Goal: Check status: Check status

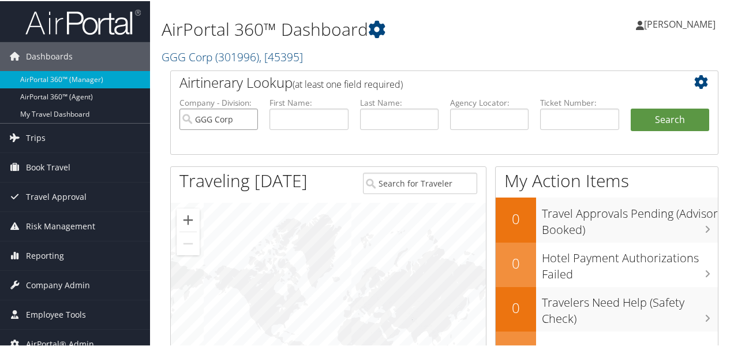
click at [247, 119] on input "GGG Corp" at bounding box center [219, 117] width 79 height 21
paste input "8900897709990"
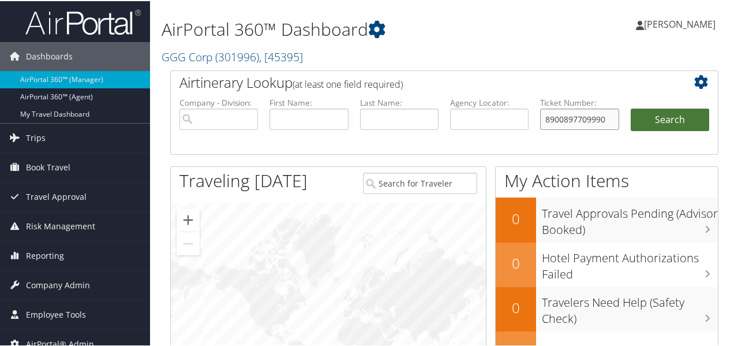
type input "8900897709990"
click at [654, 120] on button "Search" at bounding box center [670, 118] width 79 height 23
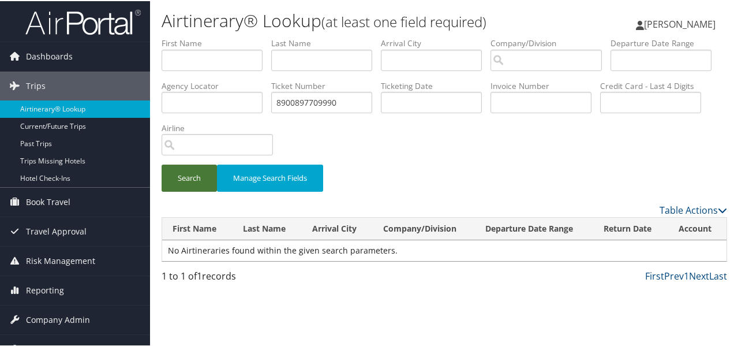
click at [203, 177] on button "Search" at bounding box center [189, 176] width 55 height 27
click at [201, 177] on button "Search" at bounding box center [189, 176] width 55 height 27
drag, startPoint x: 401, startPoint y: 100, endPoint x: 381, endPoint y: 102, distance: 20.8
click at [381, 36] on ul "First Name Last Name Departure City Arrival City Company/Division Airport/City …" at bounding box center [445, 36] width 566 height 0
type input "0897709990"
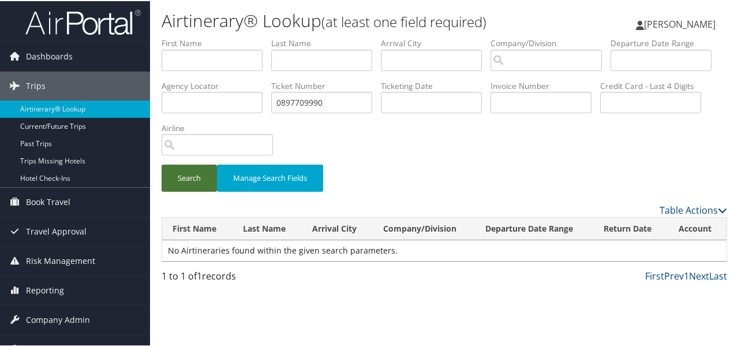
click at [193, 177] on button "Search" at bounding box center [189, 176] width 55 height 27
drag, startPoint x: 445, startPoint y: 102, endPoint x: 218, endPoint y: 102, distance: 226.9
click at [218, 36] on ul "First Name Last Name Departure City Arrival City Company/Division Airport/City …" at bounding box center [445, 36] width 566 height 0
click at [242, 55] on input "text" at bounding box center [212, 59] width 101 height 21
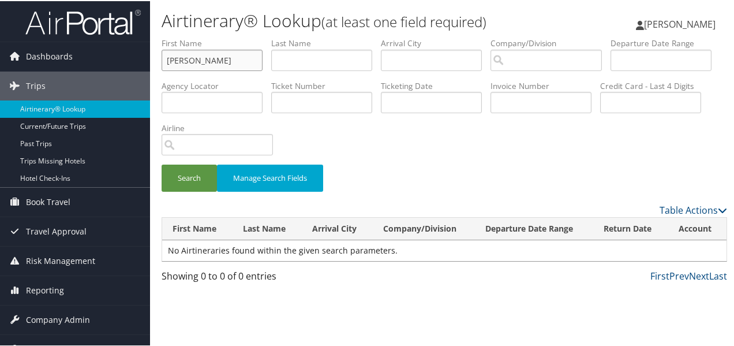
type input "david"
click at [299, 63] on input "text" at bounding box center [321, 59] width 101 height 21
type input "LINFORD"
click at [191, 179] on button "Search" at bounding box center [189, 176] width 55 height 27
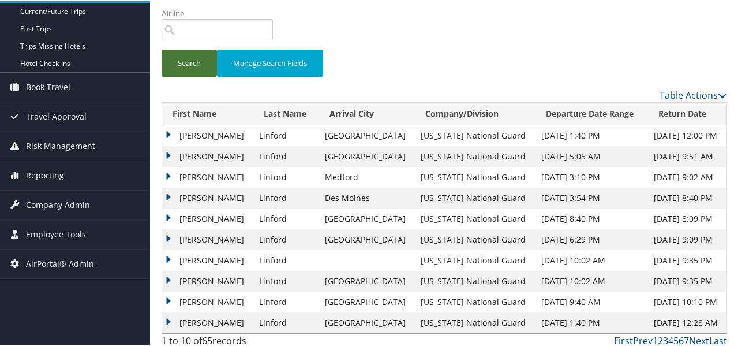
scroll to position [121, 0]
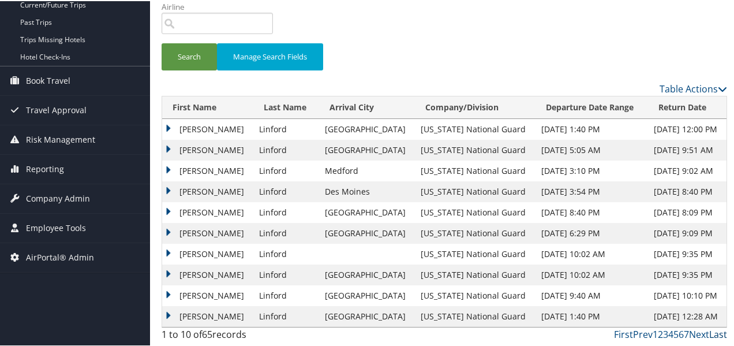
click at [714, 333] on link "Last" at bounding box center [719, 333] width 18 height 13
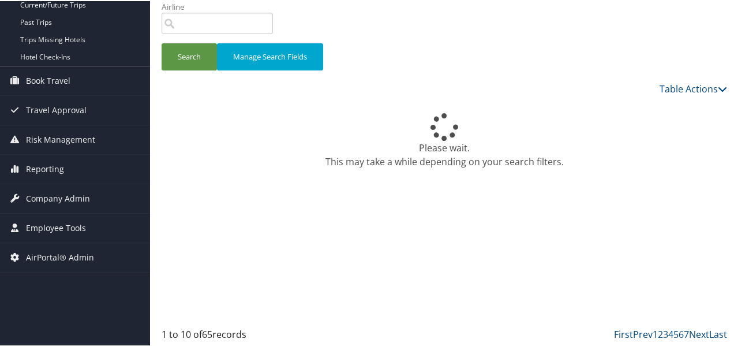
scroll to position [47, 0]
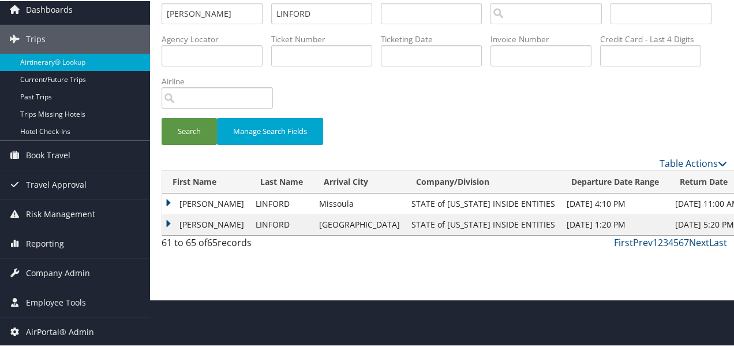
click at [163, 222] on td "DAVID AUSTIN" at bounding box center [206, 223] width 88 height 21
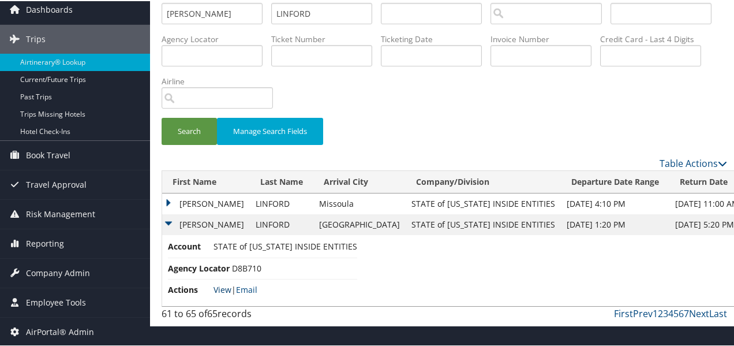
click at [219, 290] on link "View" at bounding box center [223, 288] width 18 height 11
click at [170, 200] on td "DAVID AUSTIN" at bounding box center [206, 202] width 88 height 21
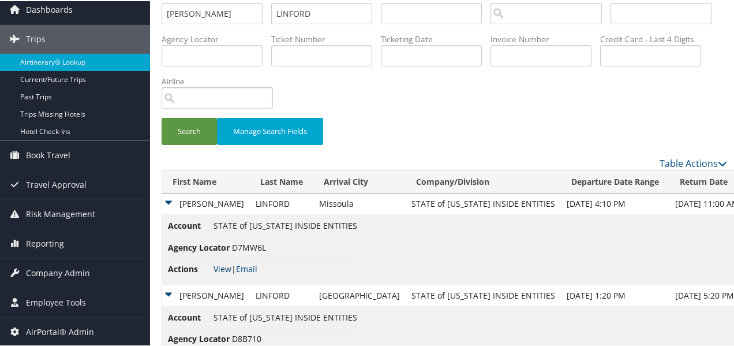
click at [220, 268] on link "View" at bounding box center [223, 267] width 18 height 11
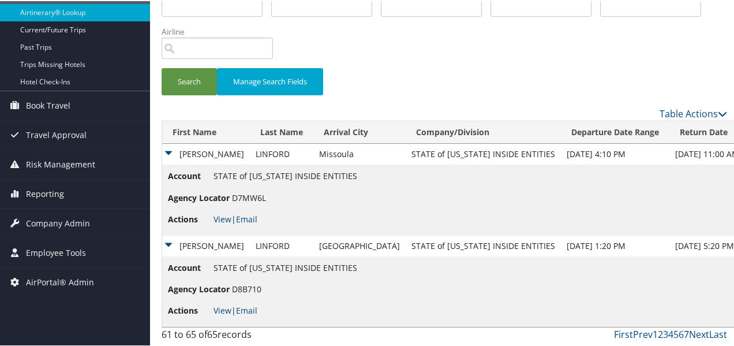
click at [684, 333] on link "7" at bounding box center [686, 333] width 5 height 13
click at [674, 334] on link "5" at bounding box center [676, 333] width 5 height 13
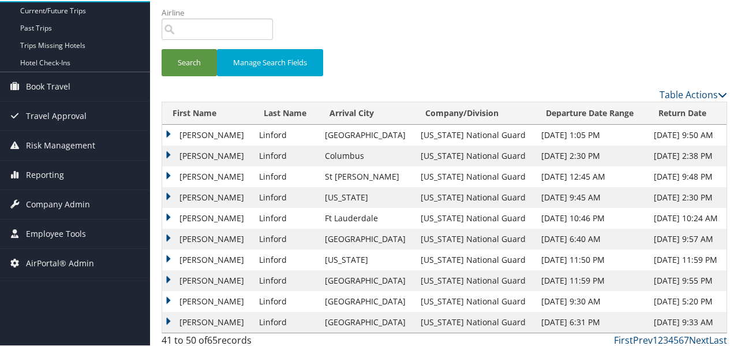
scroll to position [121, 0]
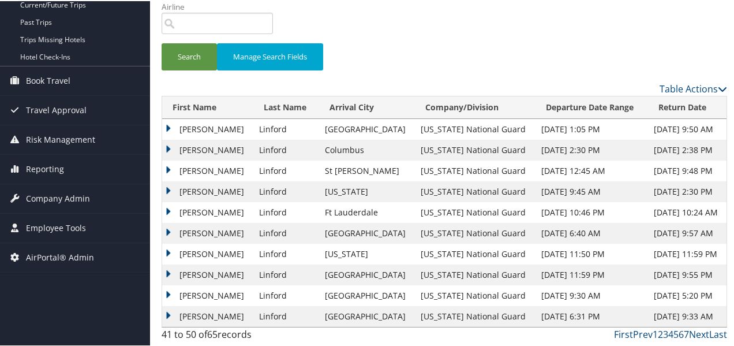
click at [679, 335] on link "6" at bounding box center [681, 333] width 5 height 13
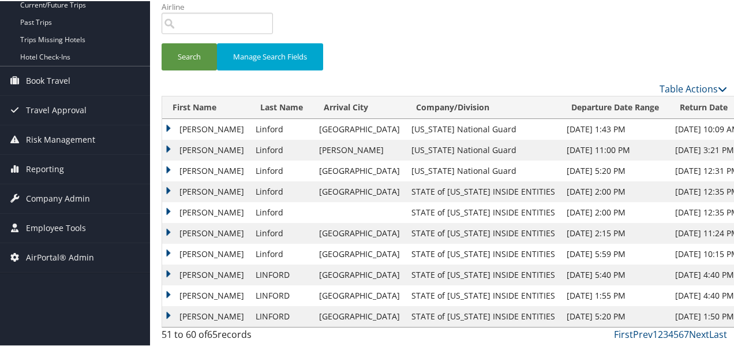
click at [166, 314] on td "DAVID AUSTIN" at bounding box center [206, 315] width 88 height 21
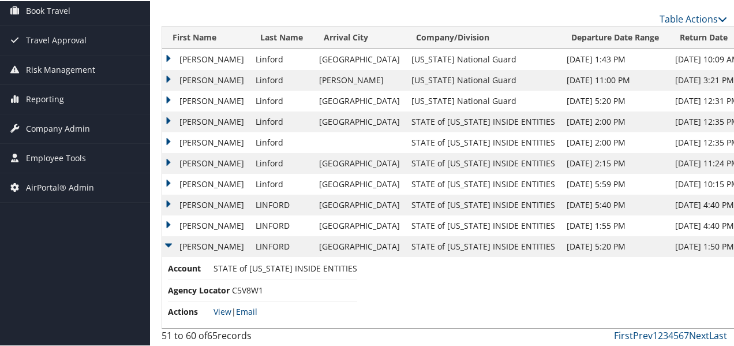
scroll to position [192, 0]
click at [225, 308] on link "View" at bounding box center [223, 309] width 18 height 11
click at [718, 333] on link "Last" at bounding box center [719, 333] width 18 height 13
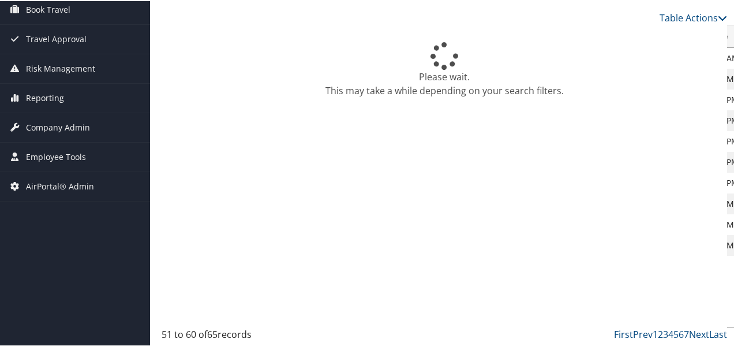
scroll to position [47, 0]
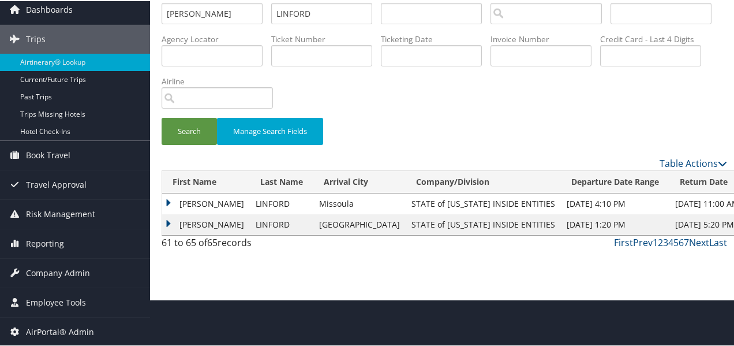
click at [171, 200] on td "DAVID AUSTIN" at bounding box center [206, 202] width 88 height 21
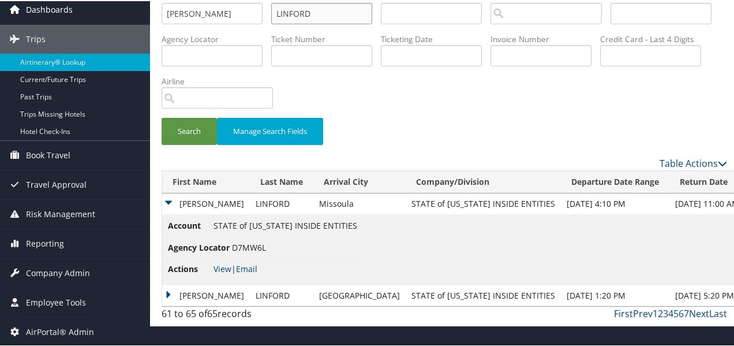
drag, startPoint x: 325, startPoint y: 13, endPoint x: 138, endPoint y: 15, distance: 187.1
click at [138, 15] on div "Dashboards AirPortal 360™ (Manager) AirPortal 360™ (Agent) My Travel Dashboard …" at bounding box center [369, 139] width 739 height 372
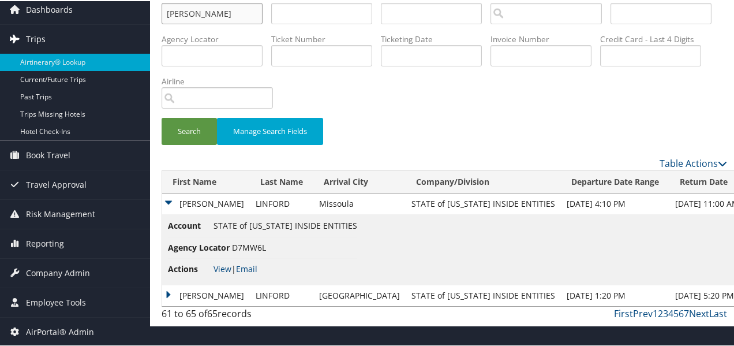
drag, startPoint x: 191, startPoint y: 17, endPoint x: 70, endPoint y: 27, distance: 121.7
click at [65, 20] on div "Dashboards AirPortal 360™ (Manager) AirPortal 360™ (Agent) My Travel Dashboard …" at bounding box center [369, 139] width 739 height 372
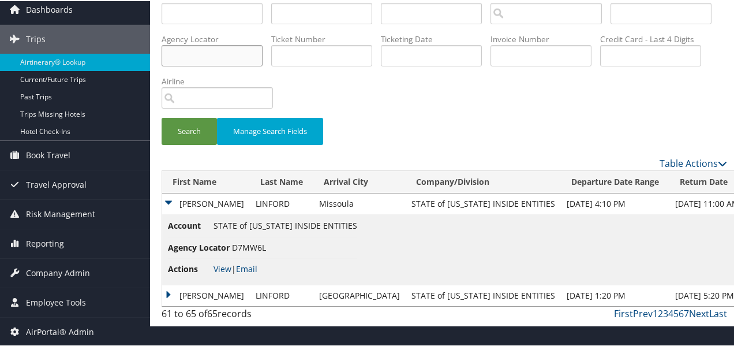
paste input "D7N3QB"
type input "D7N3QB"
click at [166, 128] on button "Search" at bounding box center [189, 130] width 55 height 27
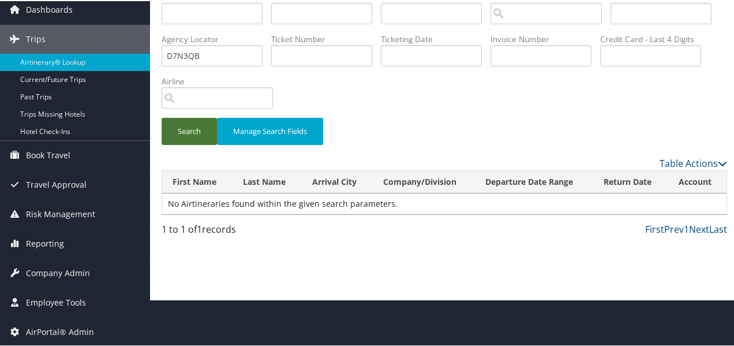
click at [172, 129] on button "Search" at bounding box center [189, 130] width 55 height 27
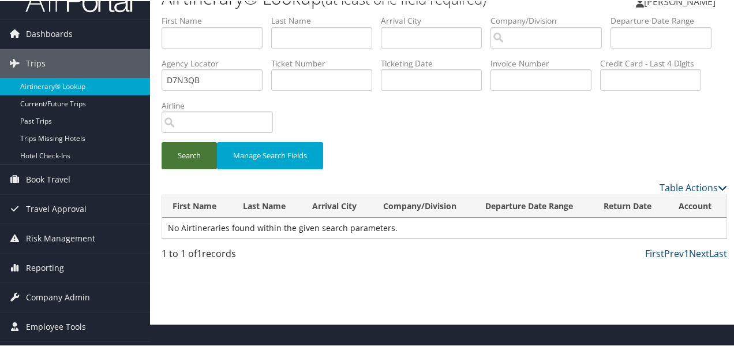
scroll to position [0, 0]
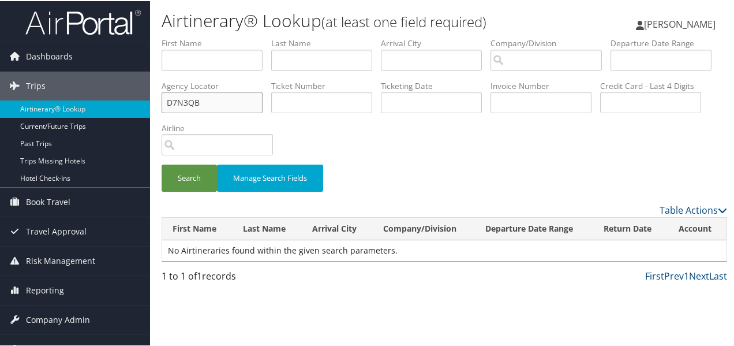
click at [263, 98] on input "D7N3QB" at bounding box center [212, 101] width 101 height 21
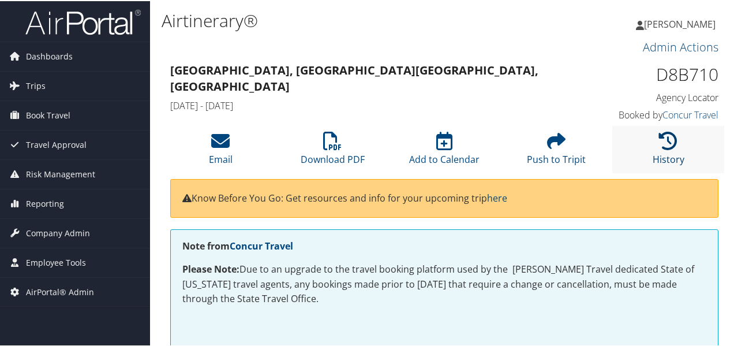
click at [662, 140] on icon at bounding box center [668, 139] width 18 height 18
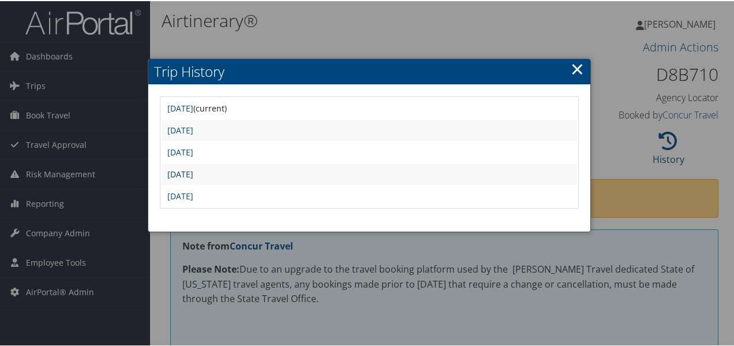
click at [187, 174] on link "Sat Aug 30 16:54:15 MDT 2025" at bounding box center [180, 172] width 26 height 11
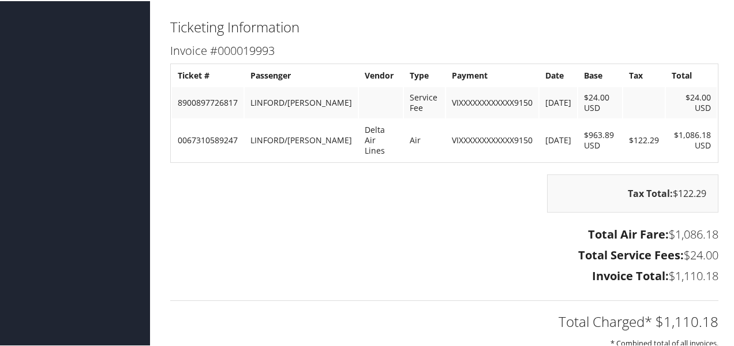
scroll to position [1963, 0]
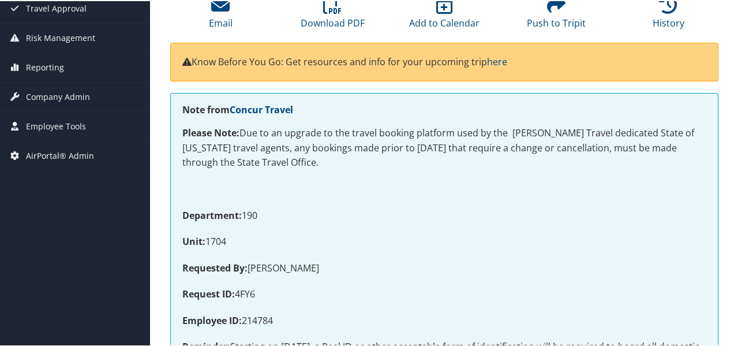
scroll to position [58, 0]
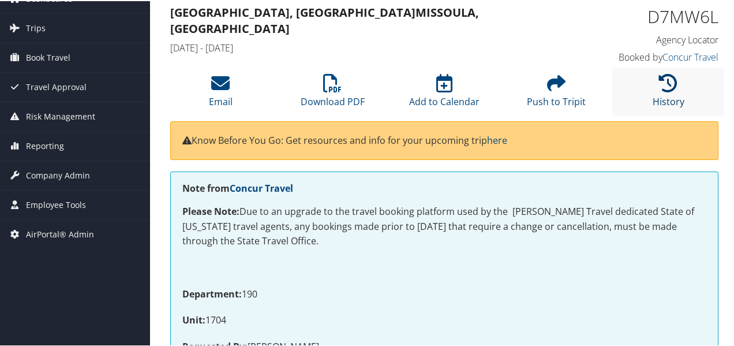
click at [659, 89] on icon at bounding box center [668, 82] width 18 height 18
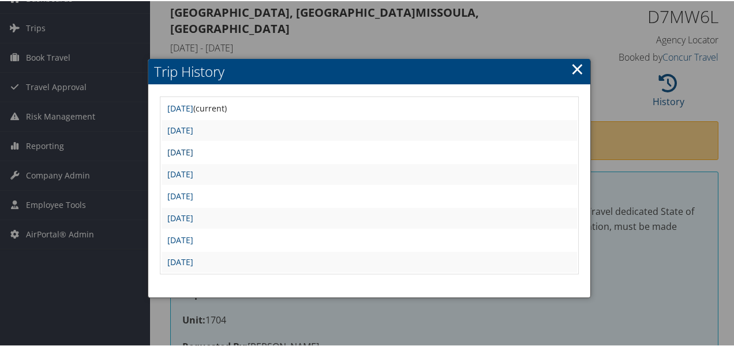
click at [193, 146] on link "[DATE]" at bounding box center [180, 151] width 26 height 11
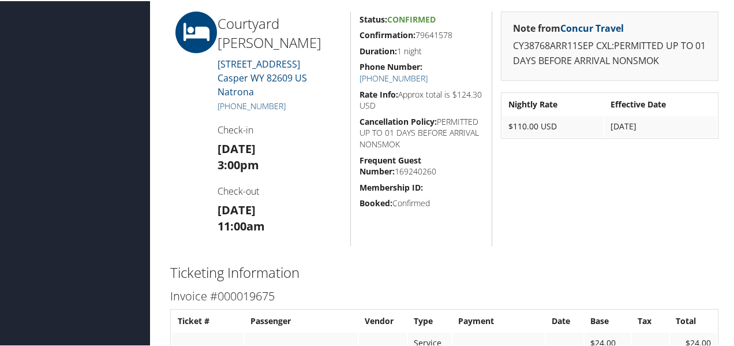
scroll to position [1963, 0]
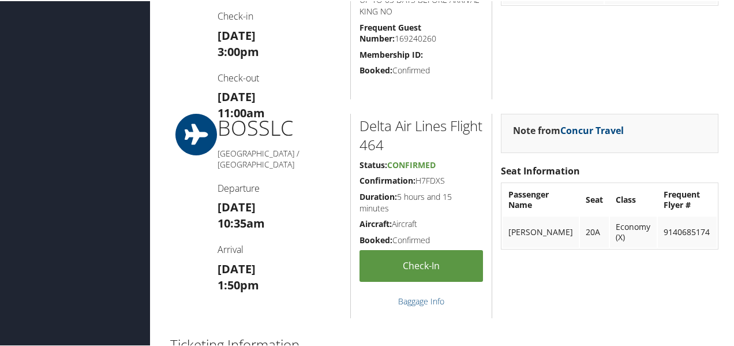
scroll to position [1213, 0]
